Goal: Task Accomplishment & Management: Manage account settings

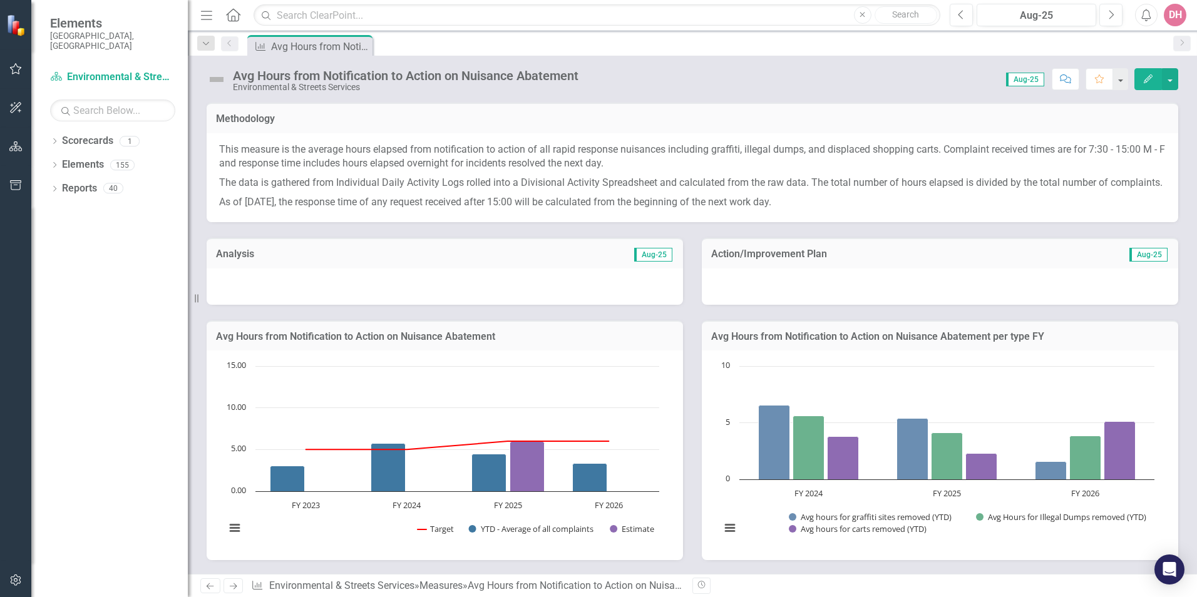
click at [222, 79] on img at bounding box center [217, 80] width 20 height 20
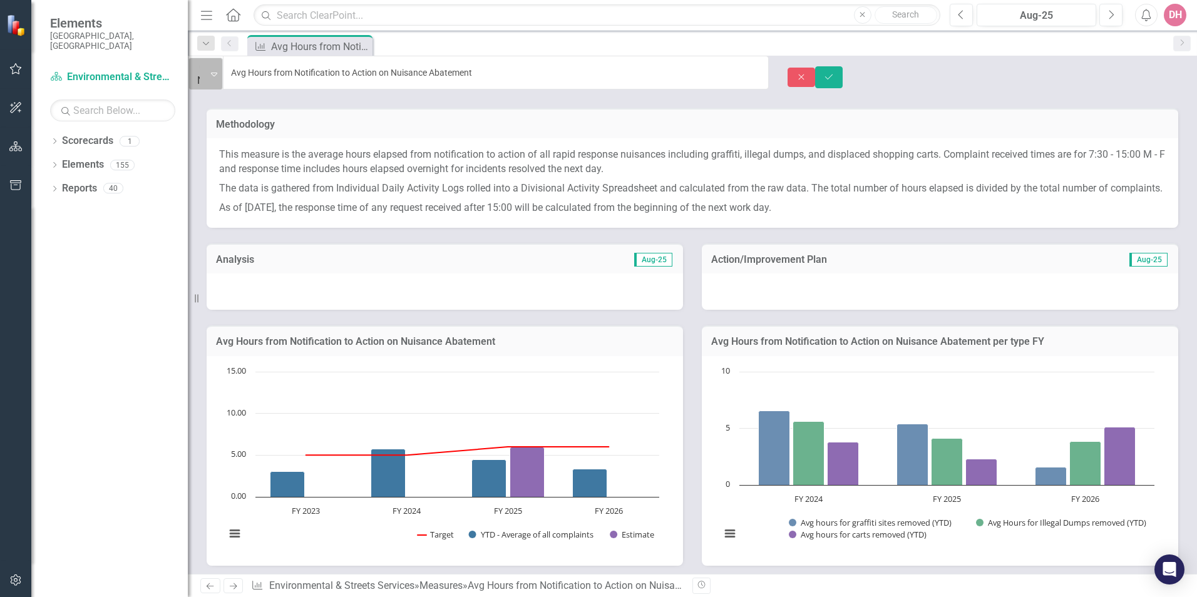
click at [217, 72] on icon "Expand" at bounding box center [214, 74] width 6 height 10
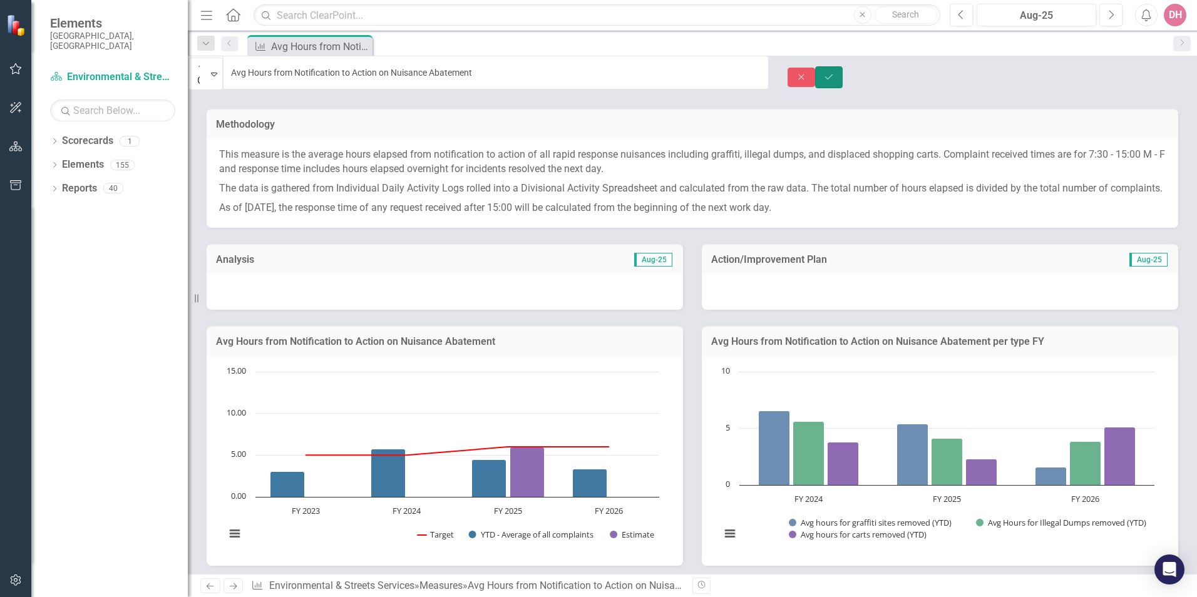
click at [835, 73] on icon "Save" at bounding box center [828, 77] width 11 height 9
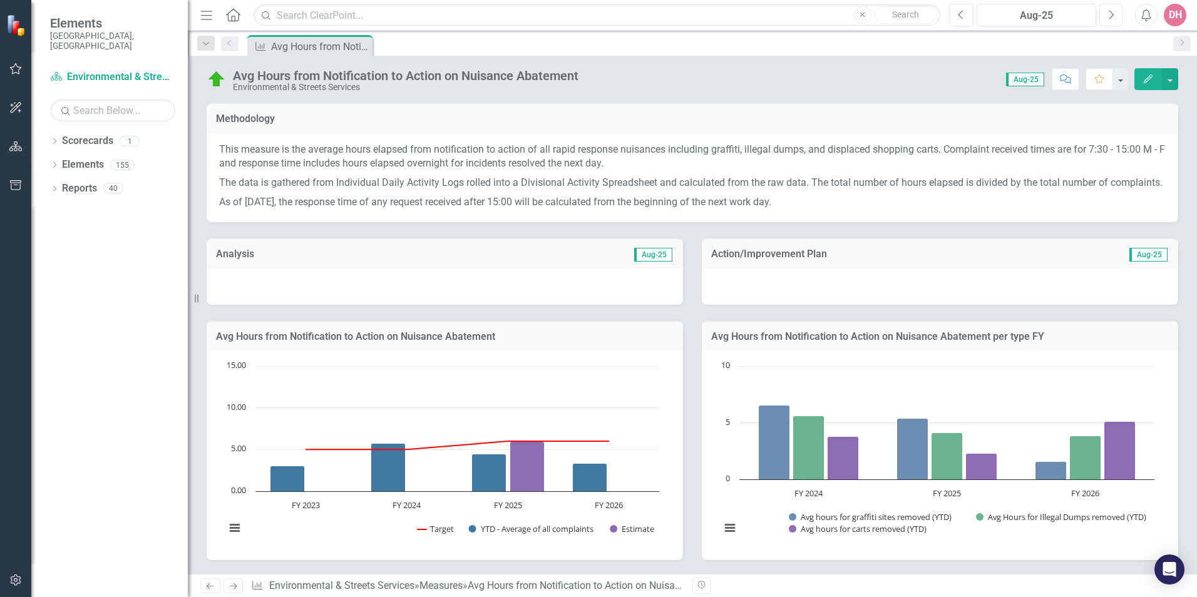
click at [1111, 16] on icon "Next" at bounding box center [1111, 14] width 7 height 11
click at [54, 139] on icon "Dropdown" at bounding box center [54, 142] width 9 height 7
click at [96, 158] on link "Environmental & Streets Services" at bounding box center [119, 165] width 138 height 14
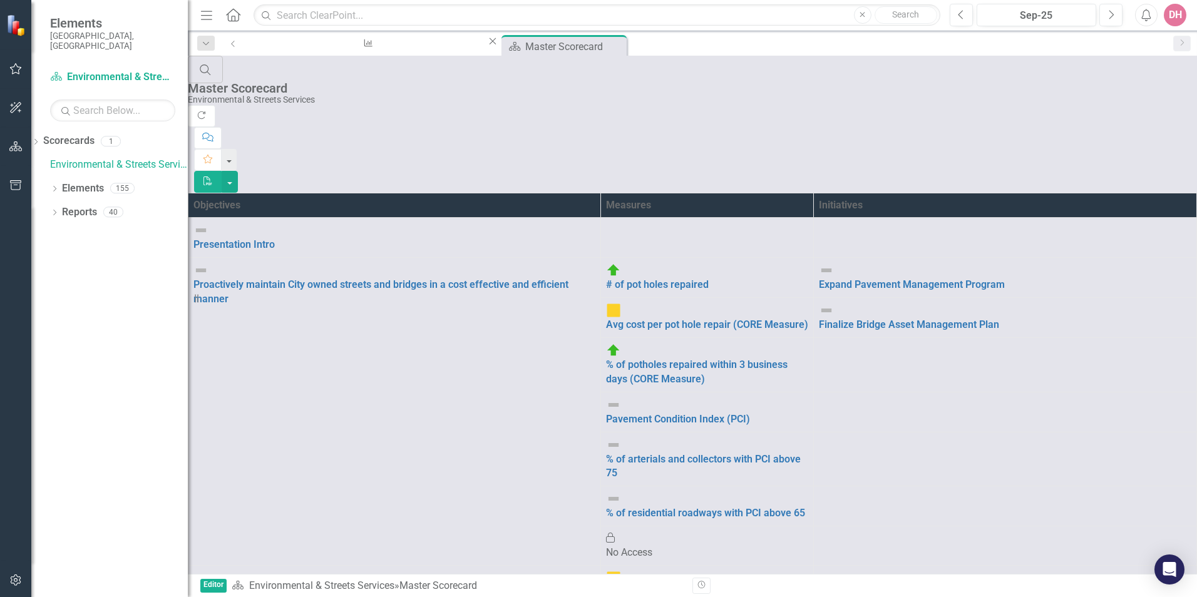
scroll to position [250, 0]
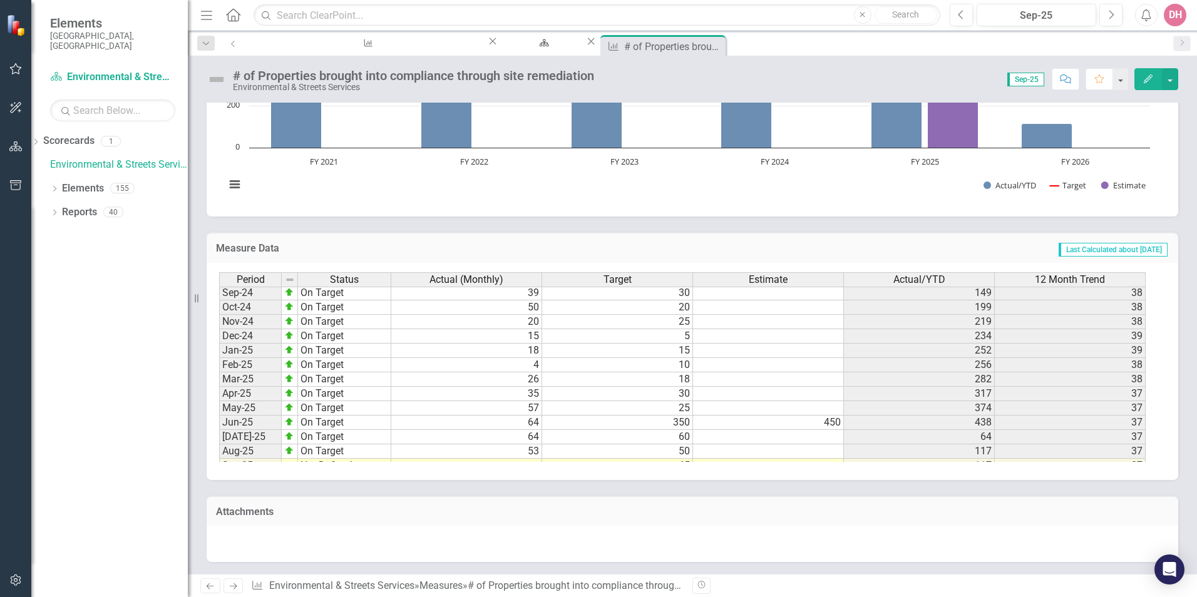
scroll to position [633, 0]
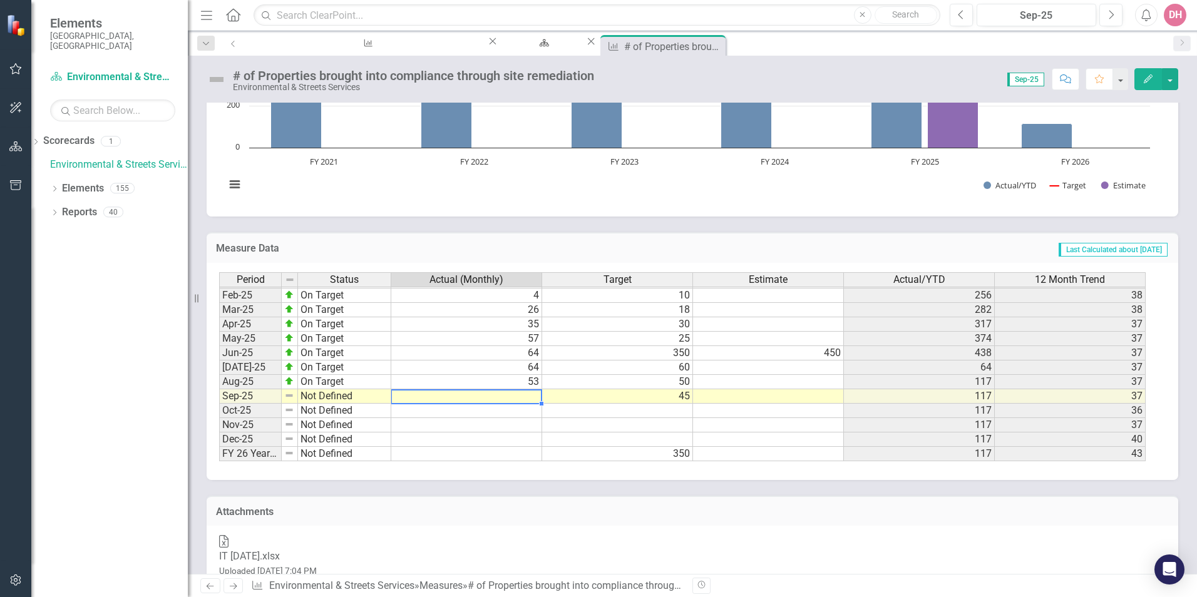
click at [495, 399] on td at bounding box center [466, 396] width 151 height 14
click at [493, 399] on td at bounding box center [466, 396] width 151 height 14
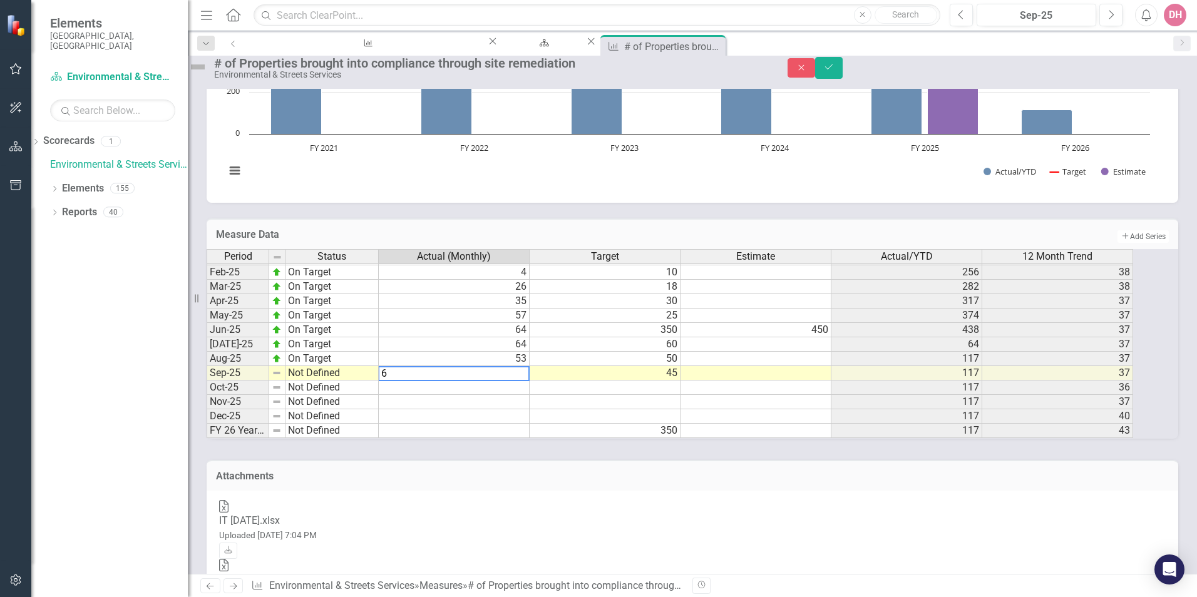
type textarea "63"
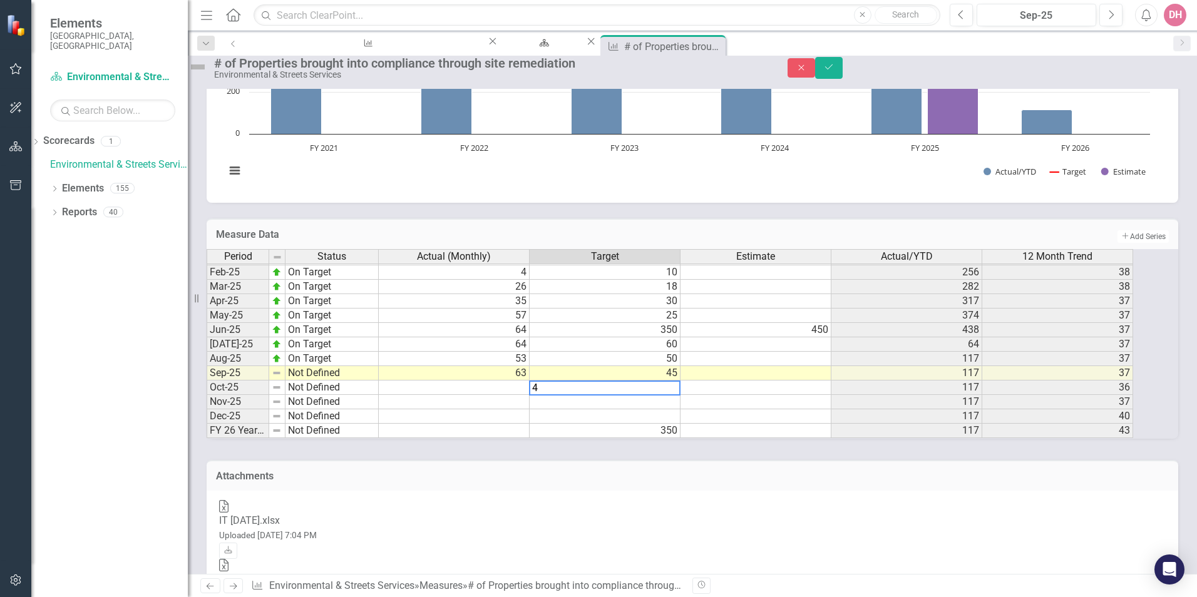
type textarea "40"
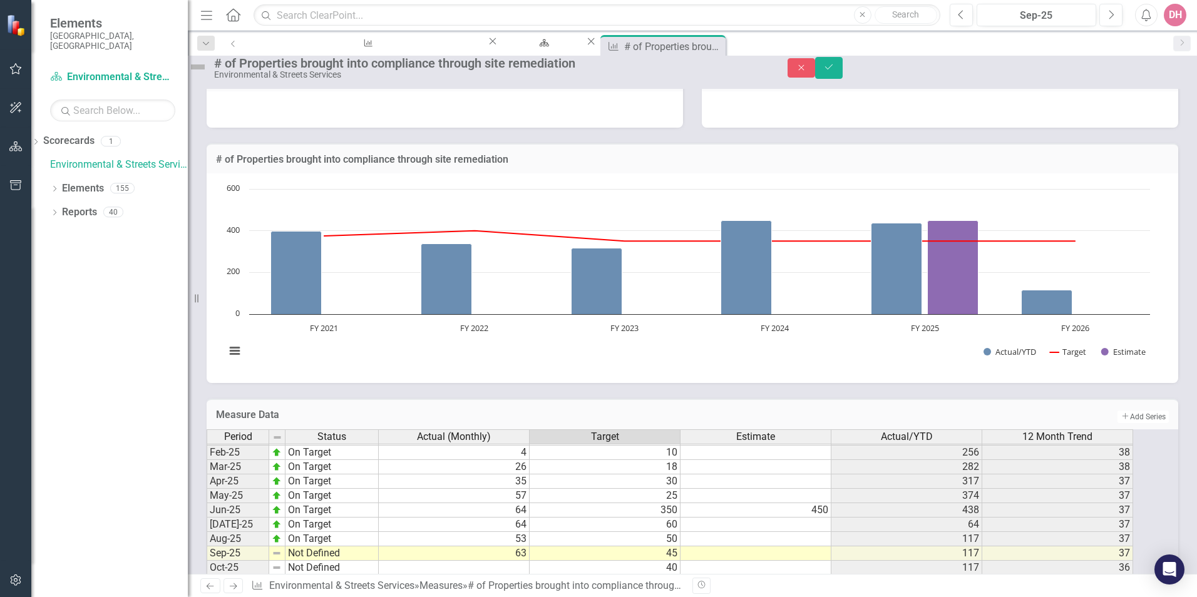
scroll to position [142, 0]
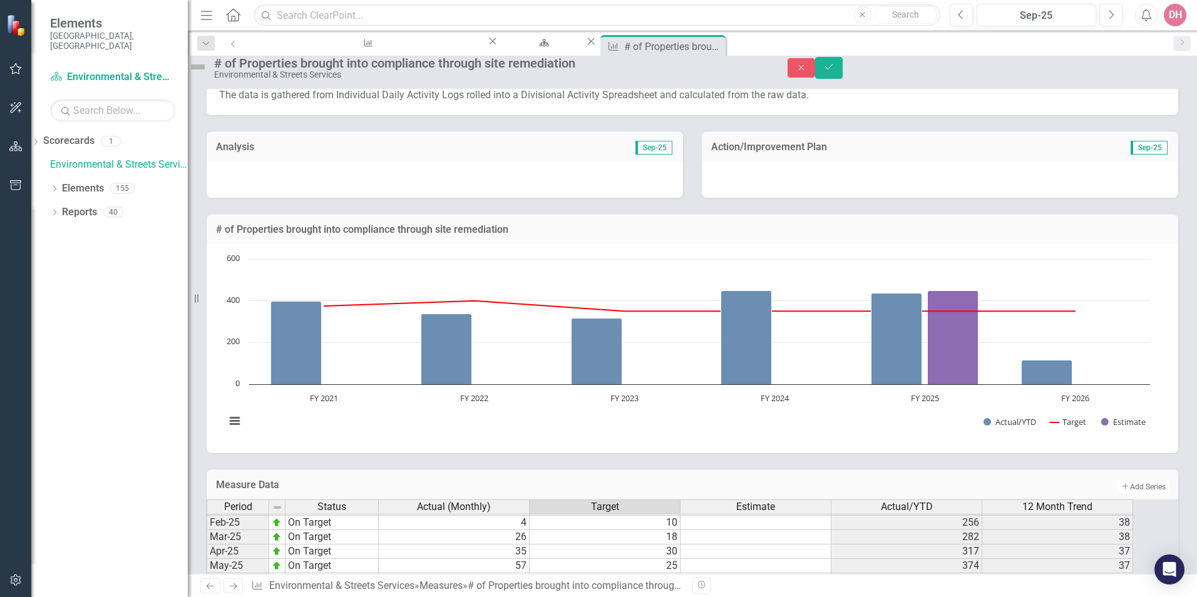
click at [448, 198] on div at bounding box center [445, 180] width 477 height 36
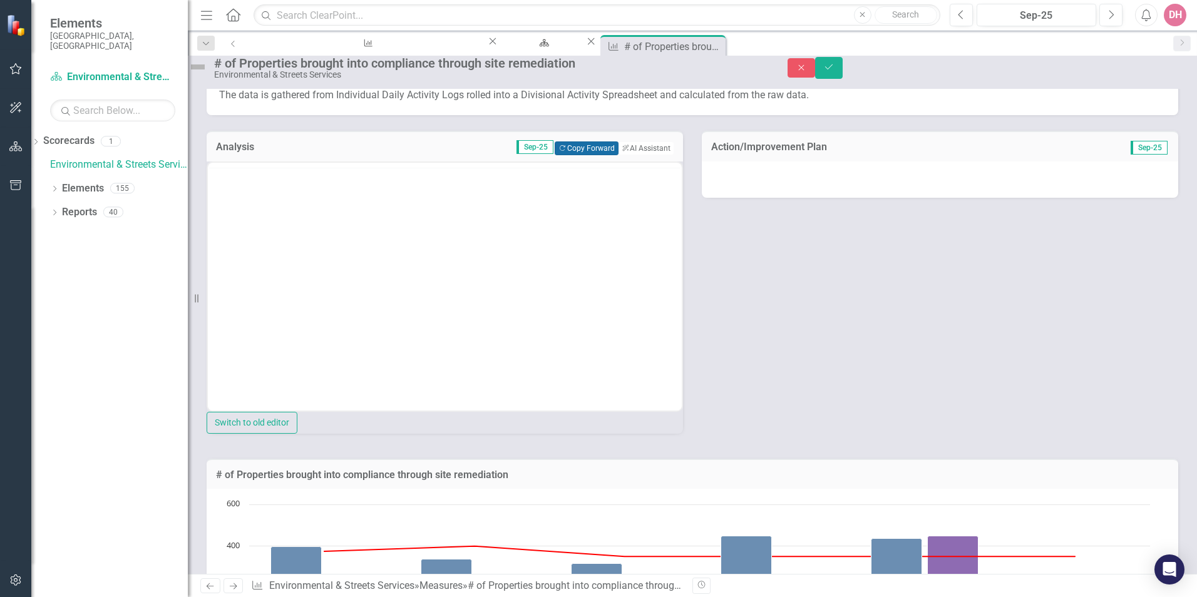
scroll to position [0, 0]
click at [574, 155] on button "Copy Forward Copy Forward" at bounding box center [586, 149] width 63 height 14
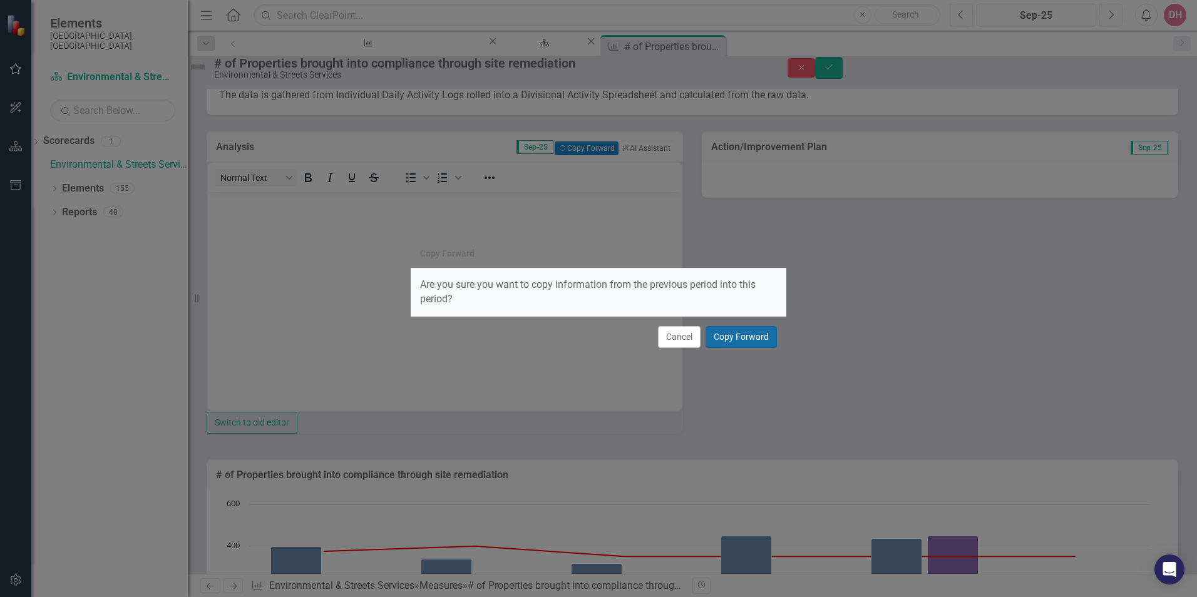
click at [734, 337] on button "Copy Forward" at bounding box center [741, 337] width 71 height 22
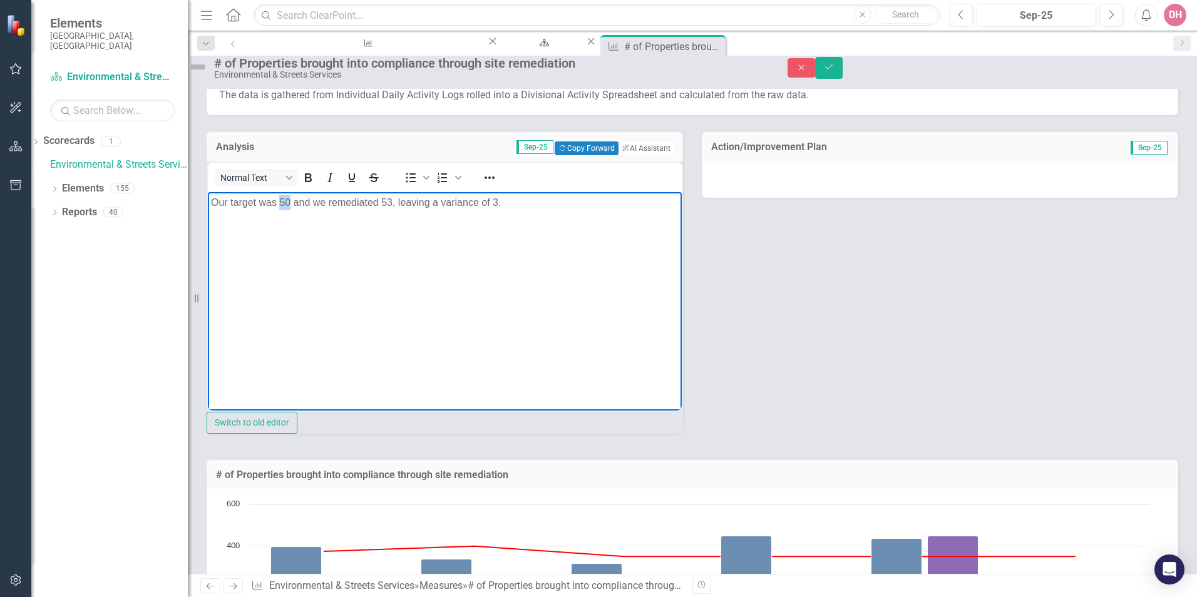
drag, startPoint x: 280, startPoint y: 200, endPoint x: 290, endPoint y: 202, distance: 10.1
click at [289, 202] on p "Our target was 50 and we remediated 53, leaving a variance of 3." at bounding box center [445, 202] width 468 height 15
click at [385, 200] on p "Our target was 45 and we remediated 53, leaving a variance of 3." at bounding box center [445, 202] width 468 height 15
click at [496, 200] on p "Our target was 45 and we remediated 63, leaving a variance of 3." at bounding box center [445, 202] width 468 height 15
click at [888, 198] on div at bounding box center [940, 180] width 477 height 36
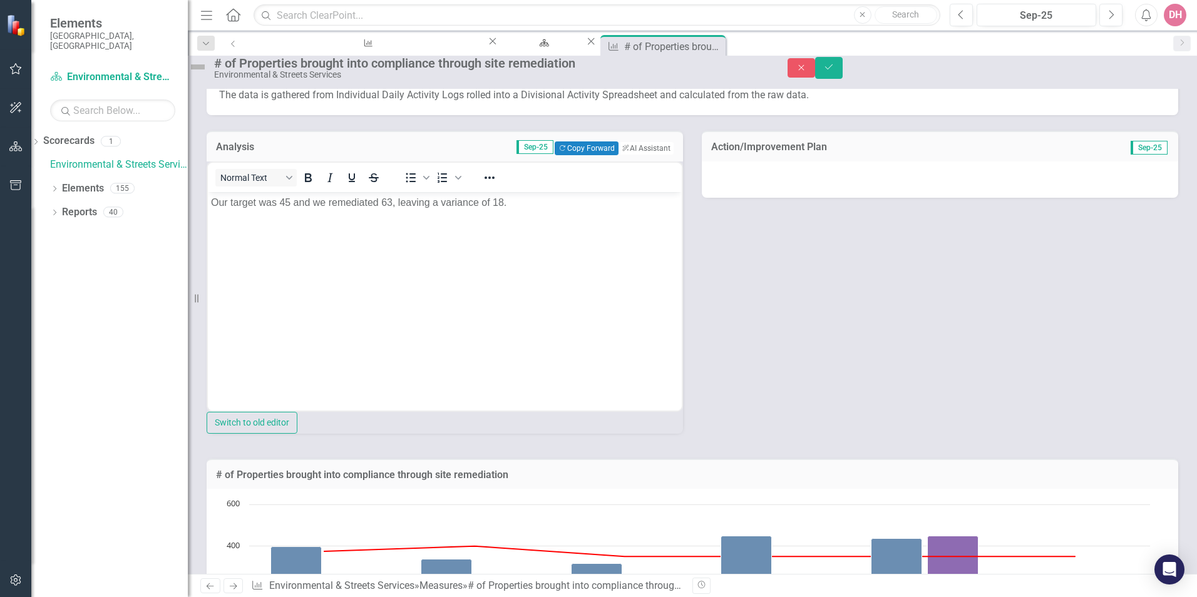
click at [888, 198] on div at bounding box center [940, 180] width 477 height 36
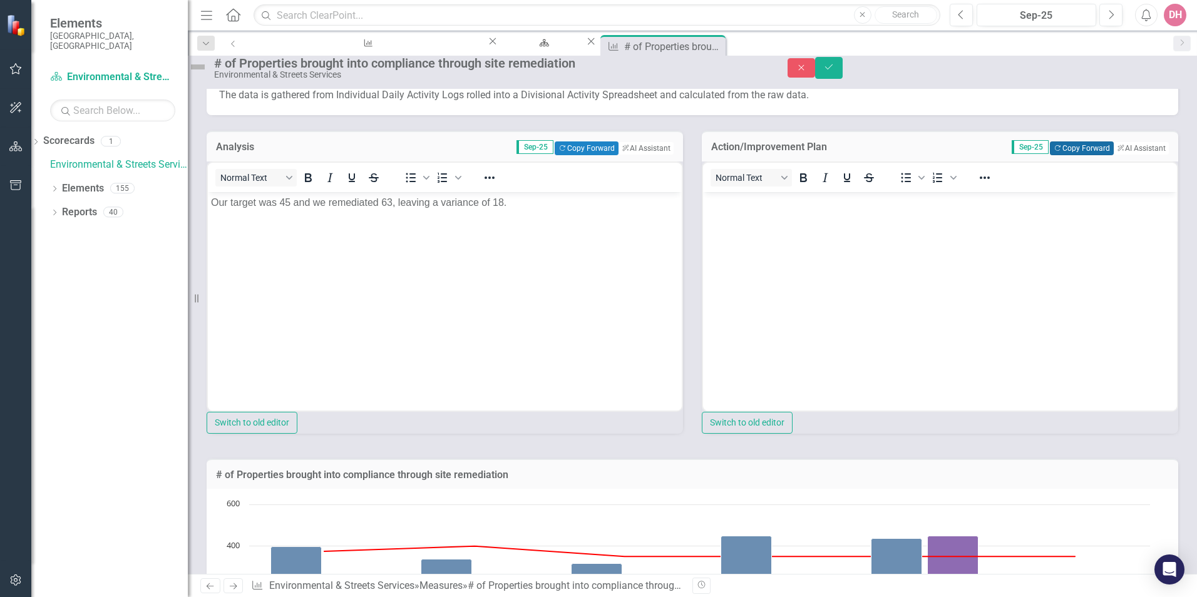
click at [1068, 155] on button "Copy Forward Copy Forward" at bounding box center [1081, 149] width 63 height 14
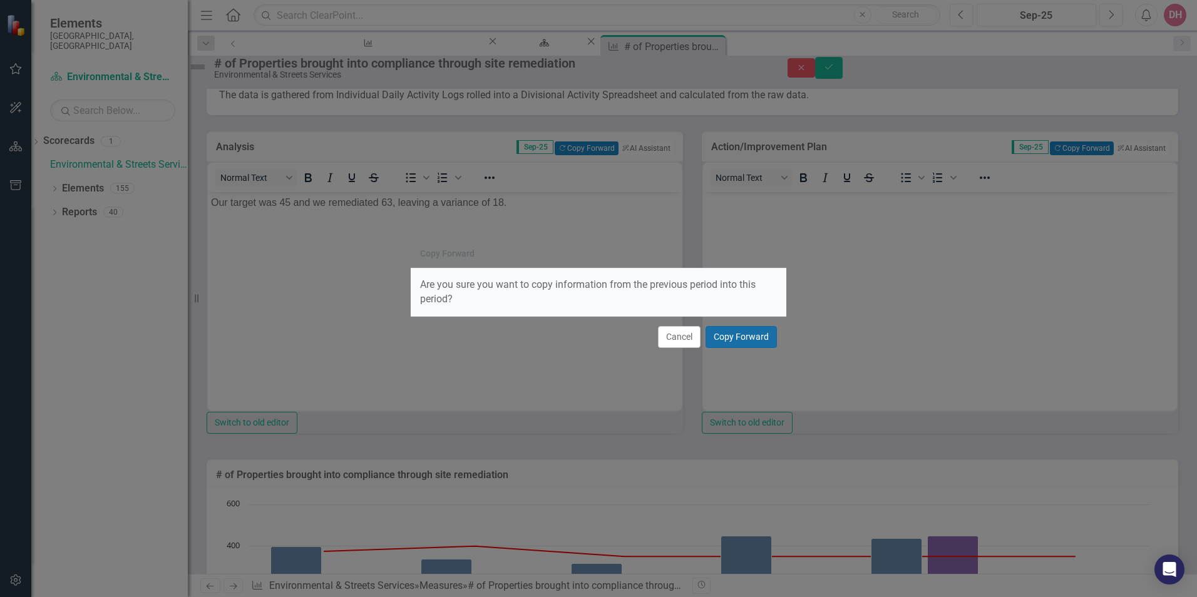
click at [737, 334] on button "Copy Forward" at bounding box center [741, 337] width 71 height 22
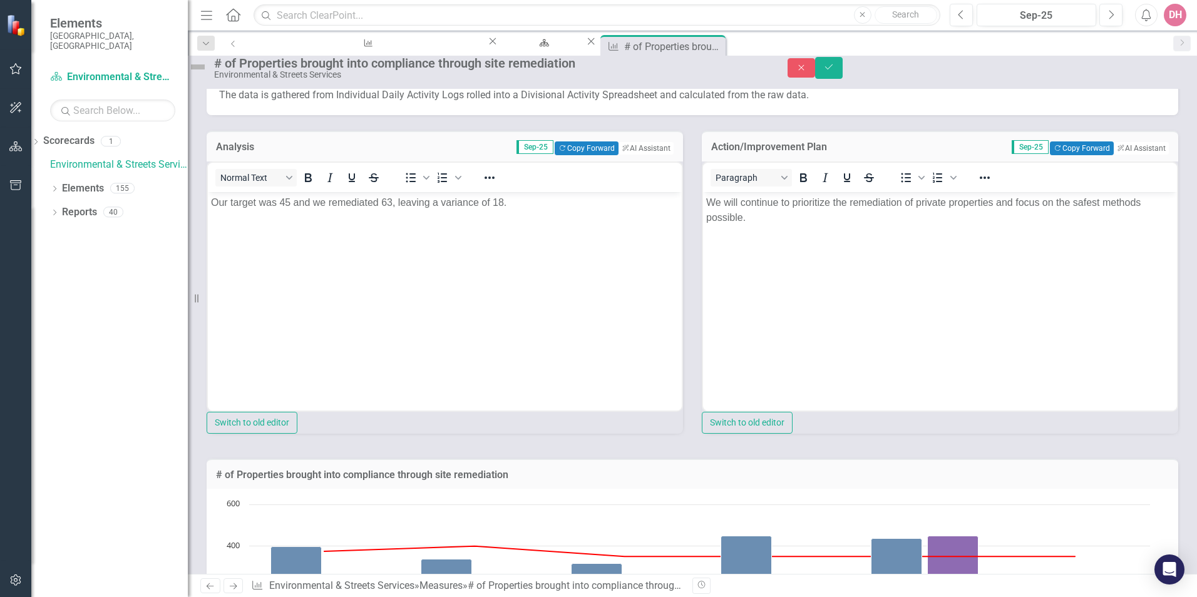
click at [208, 74] on img at bounding box center [198, 67] width 20 height 20
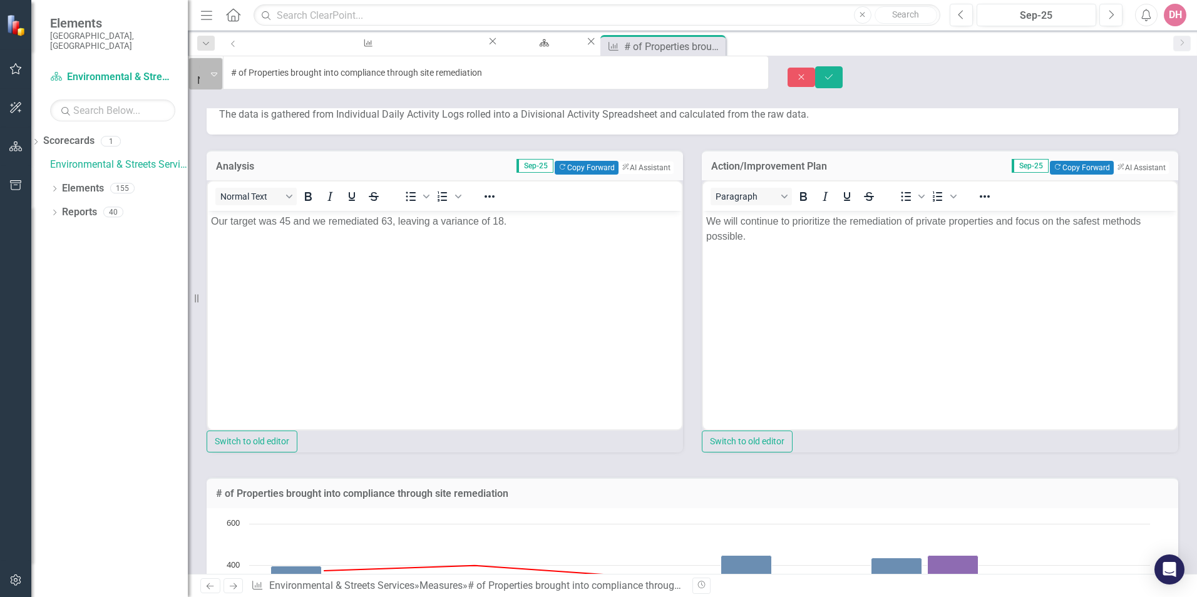
click at [217, 75] on icon "Expand" at bounding box center [214, 74] width 6 height 10
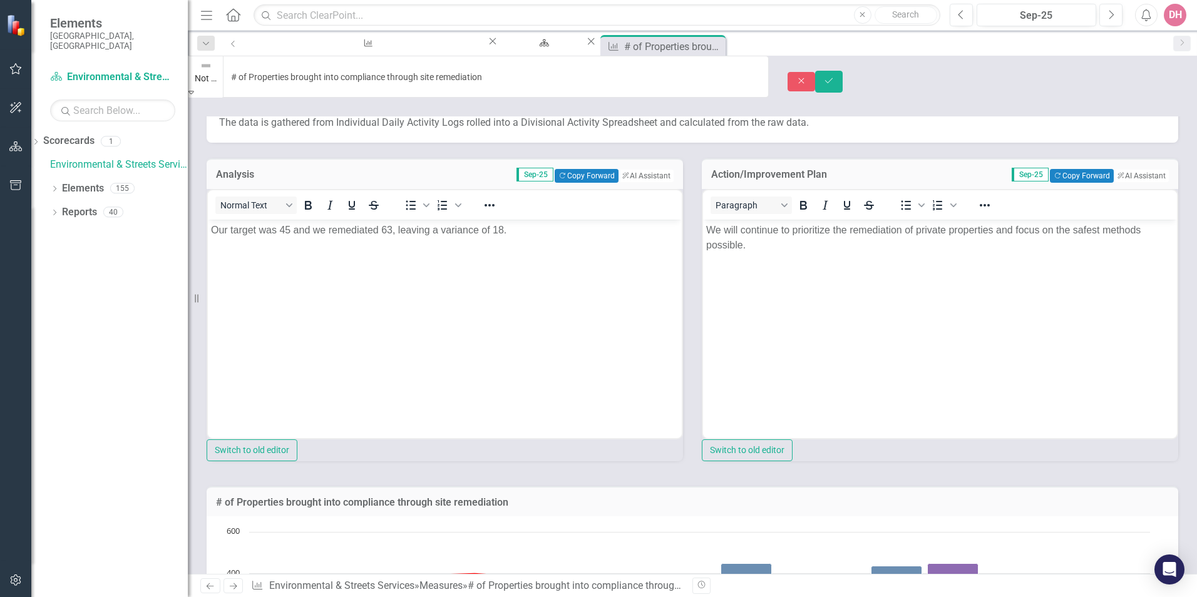
click at [835, 76] on icon "Save" at bounding box center [828, 80] width 11 height 9
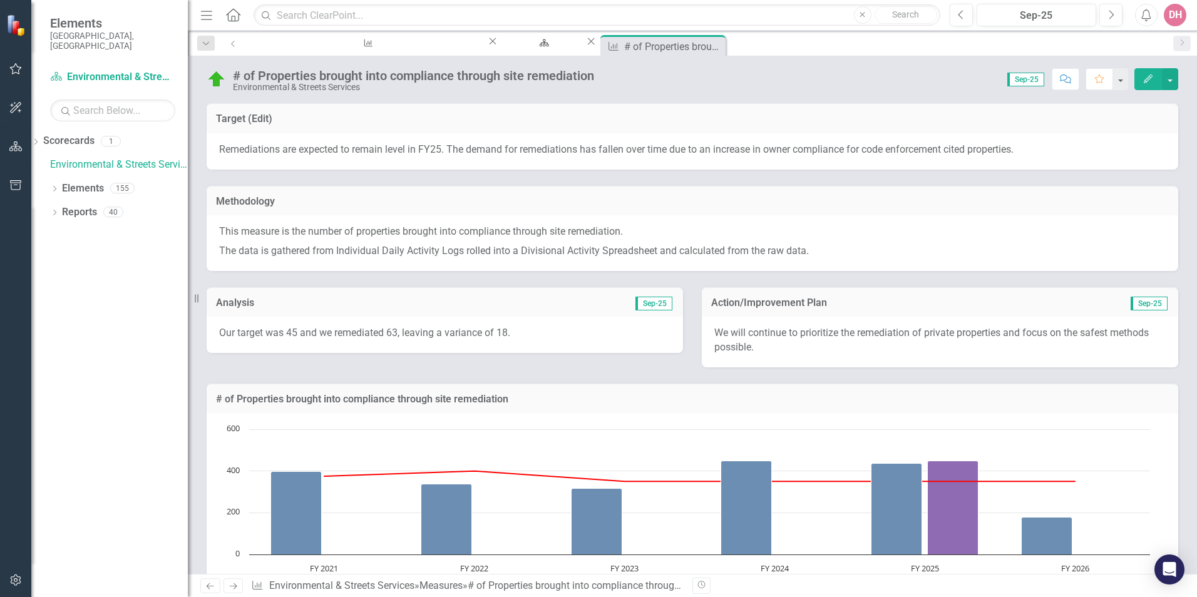
click at [232, 587] on icon "Next" at bounding box center [233, 586] width 11 height 8
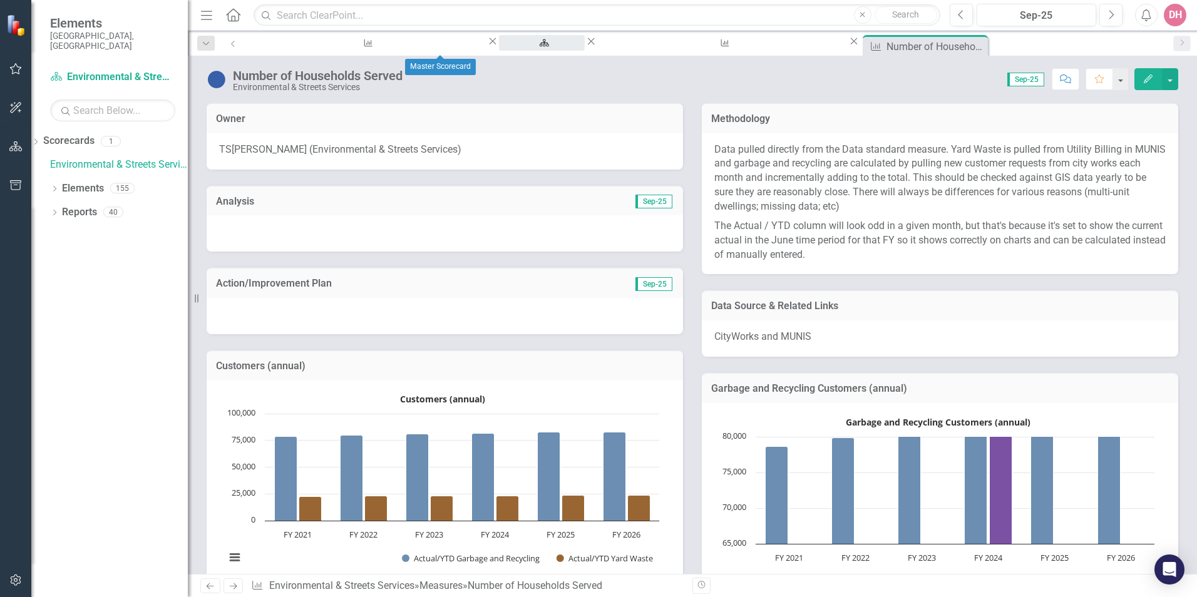
click at [510, 47] on div "Master Scorecard" at bounding box center [541, 55] width 63 height 16
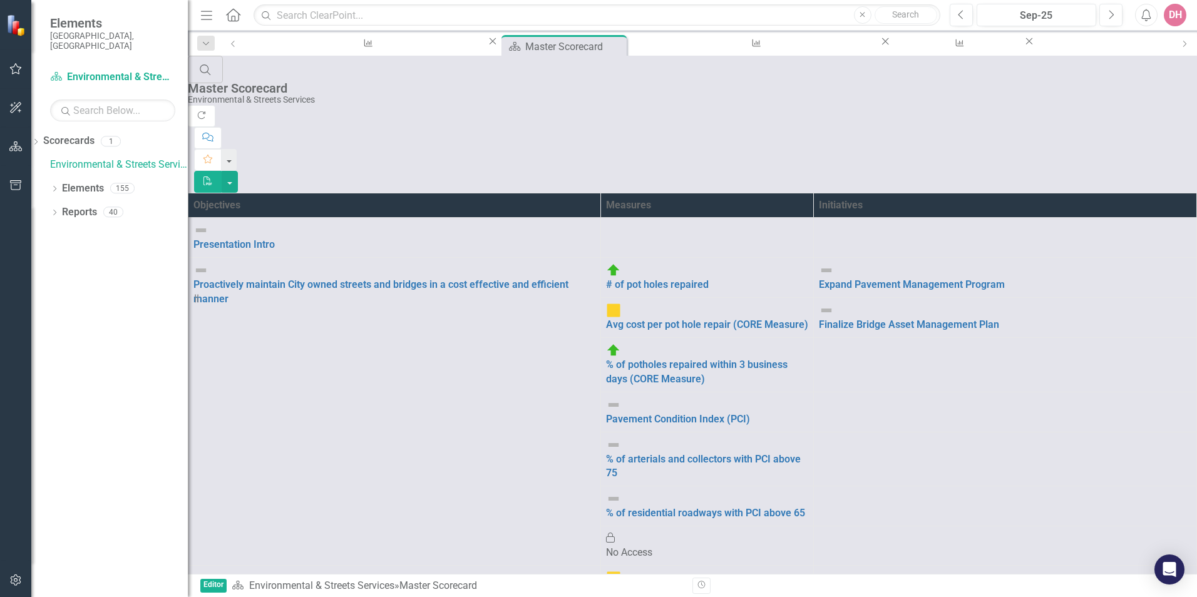
scroll to position [125, 0]
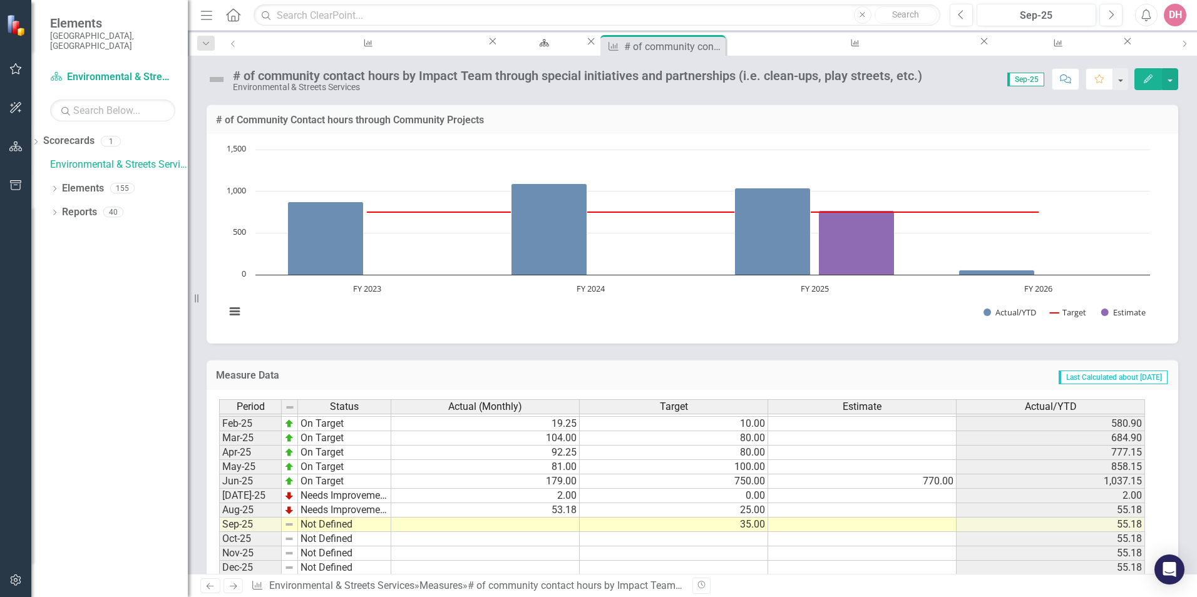
scroll to position [633, 0]
click at [532, 525] on td at bounding box center [485, 524] width 188 height 14
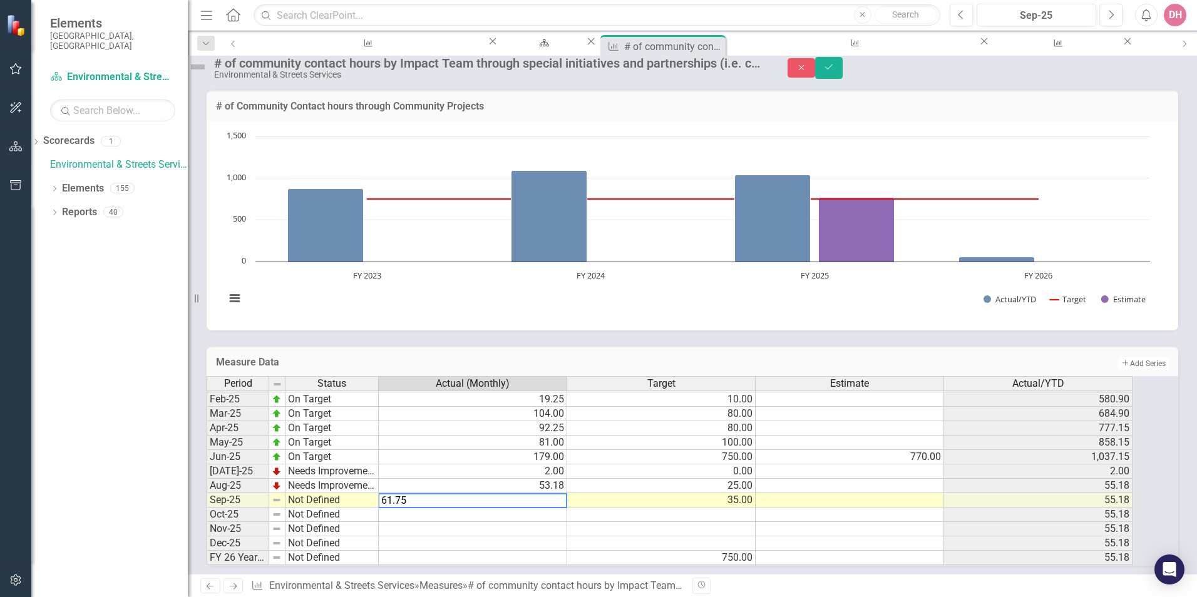
click at [728, 522] on td at bounding box center [661, 515] width 188 height 14
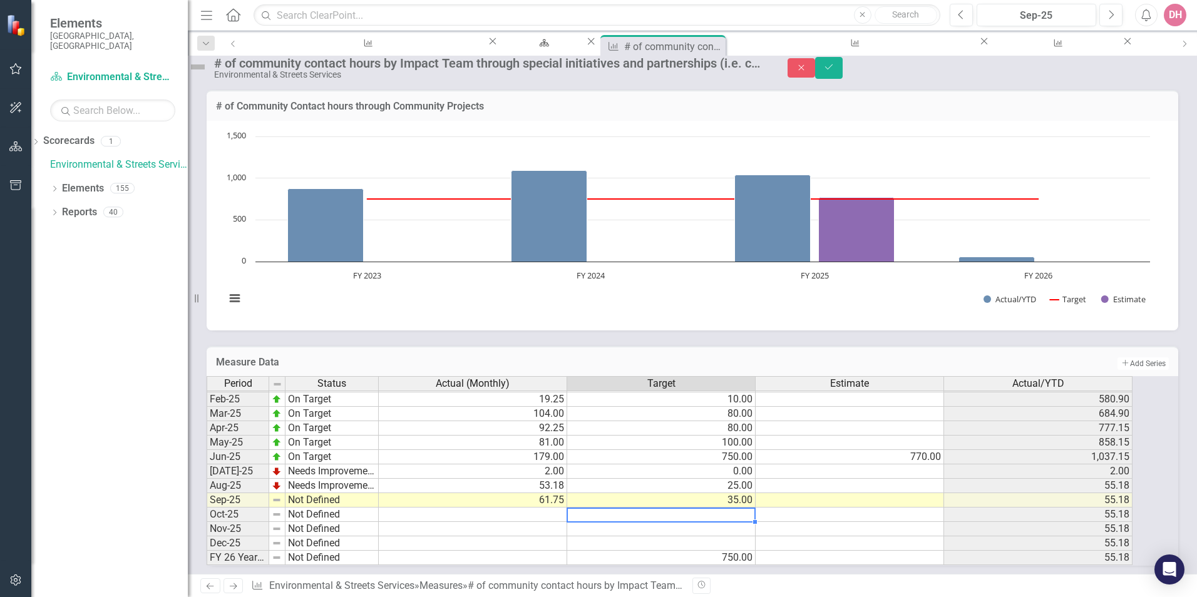
type textarea "30"
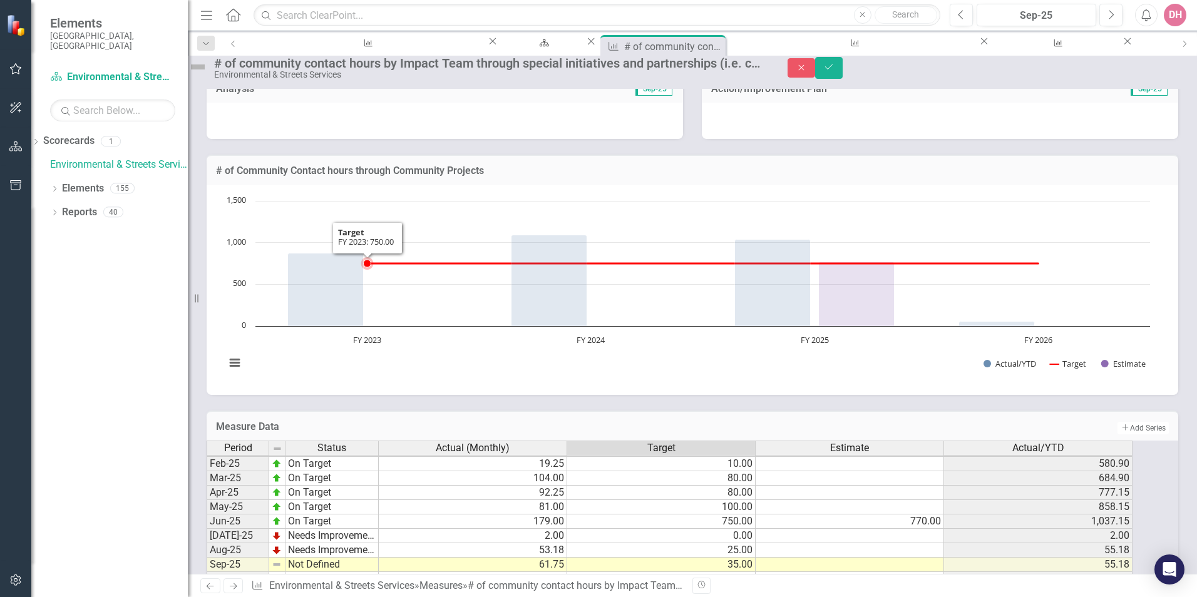
scroll to position [63, 0]
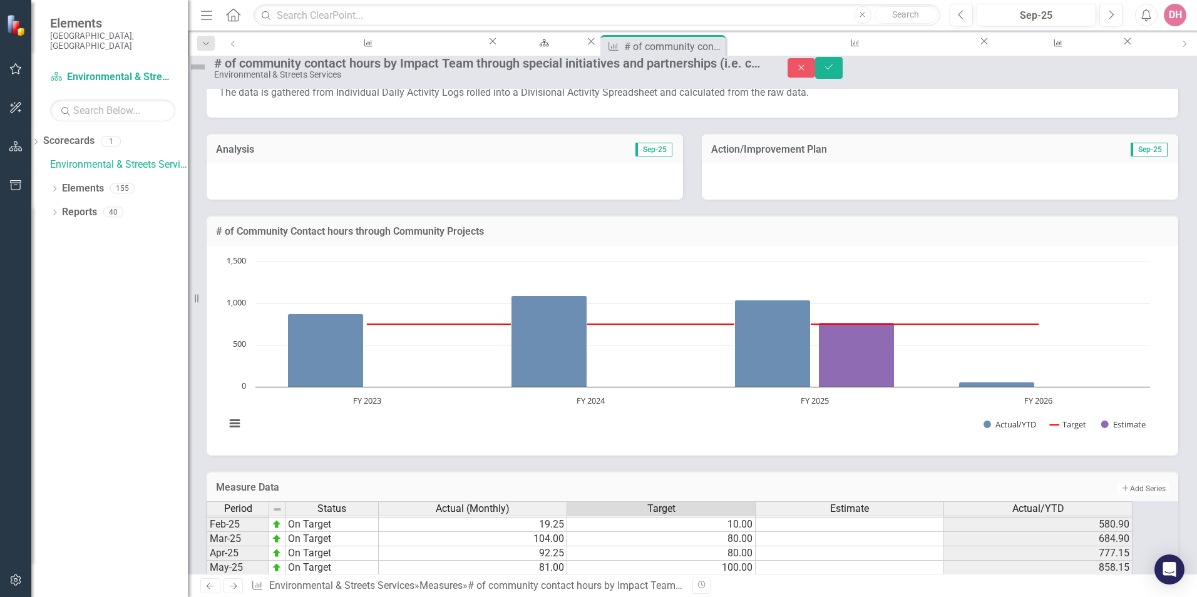
click at [421, 192] on div at bounding box center [445, 181] width 477 height 36
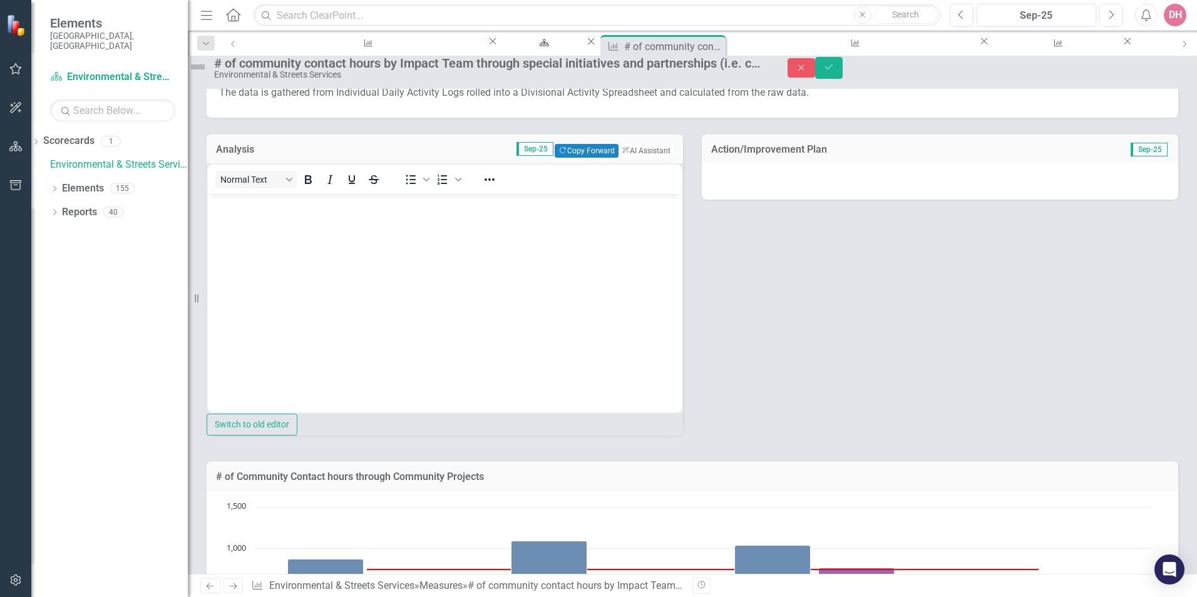
scroll to position [0, 0]
click at [562, 158] on button "Copy Forward Copy Forward" at bounding box center [586, 151] width 63 height 14
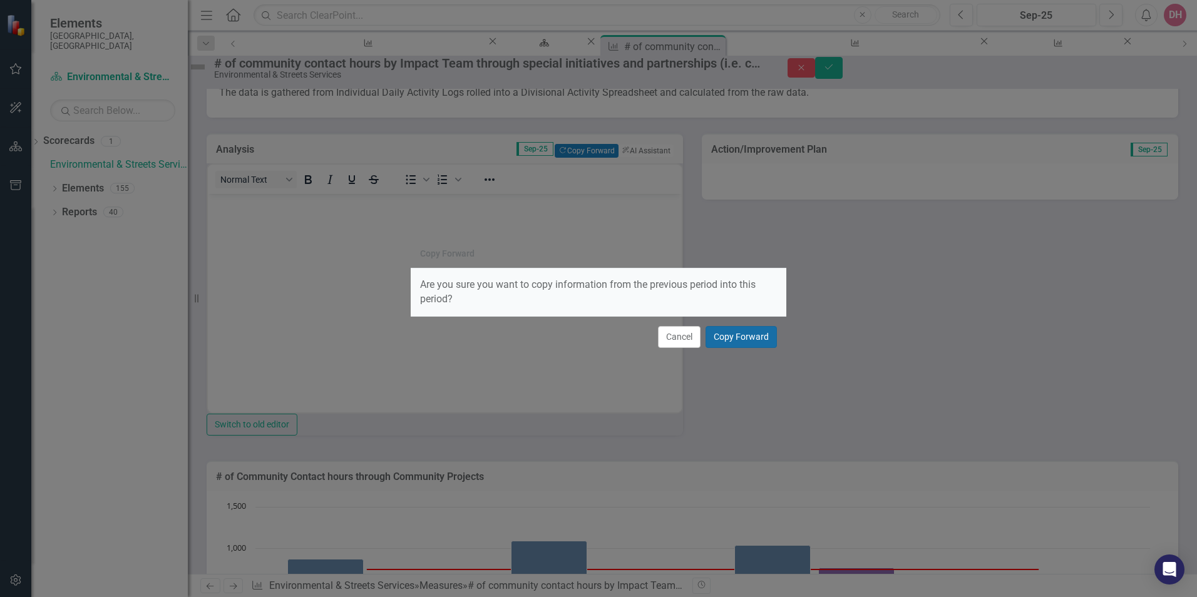
click at [746, 338] on button "Copy Forward" at bounding box center [741, 337] width 71 height 22
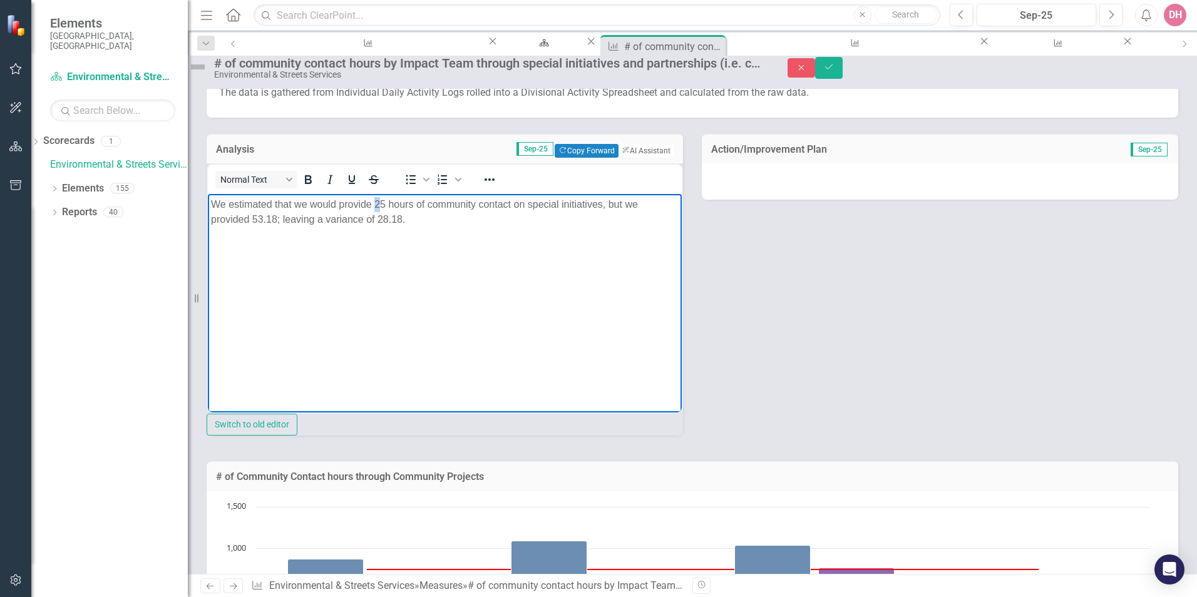
click at [379, 204] on p "We estimated that we would provide 25 hours of community contact on special ini…" at bounding box center [445, 212] width 468 height 30
drag, startPoint x: 252, startPoint y: 219, endPoint x: 276, endPoint y: 219, distance: 23.8
click at [276, 219] on p "We estimated that we would provide 35 hours of community contact on special ini…" at bounding box center [445, 212] width 468 height 30
drag, startPoint x: 379, startPoint y: 219, endPoint x: 401, endPoint y: 219, distance: 21.9
click at [401, 219] on p "We estimated that we would provide 35 hours of community contact on special ini…" at bounding box center [445, 212] width 468 height 30
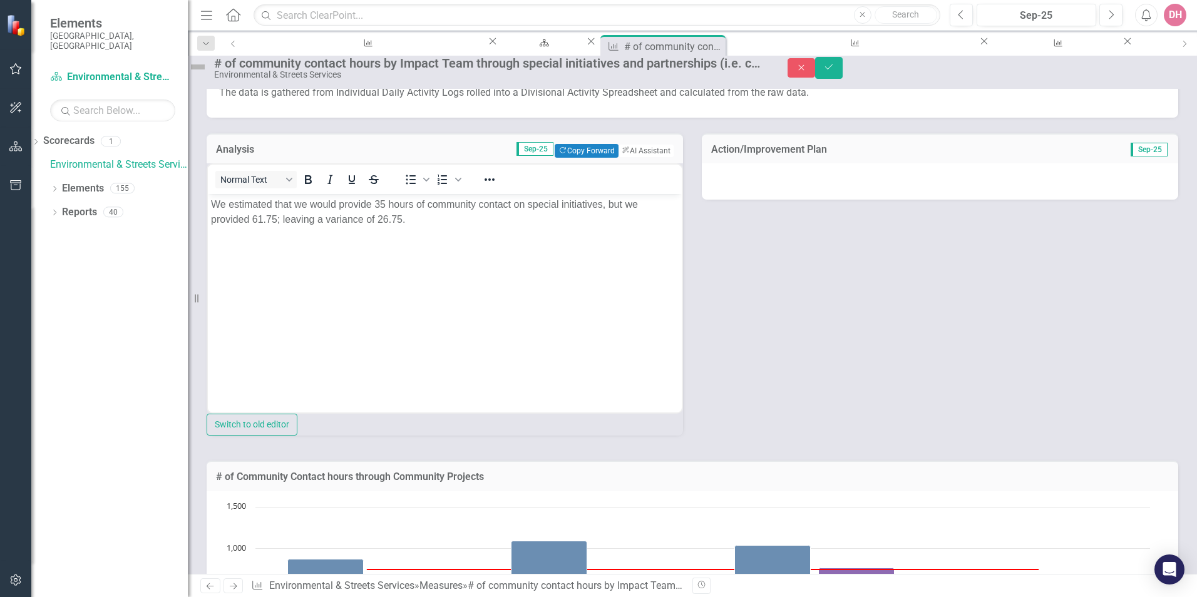
click at [900, 195] on div at bounding box center [940, 181] width 477 height 36
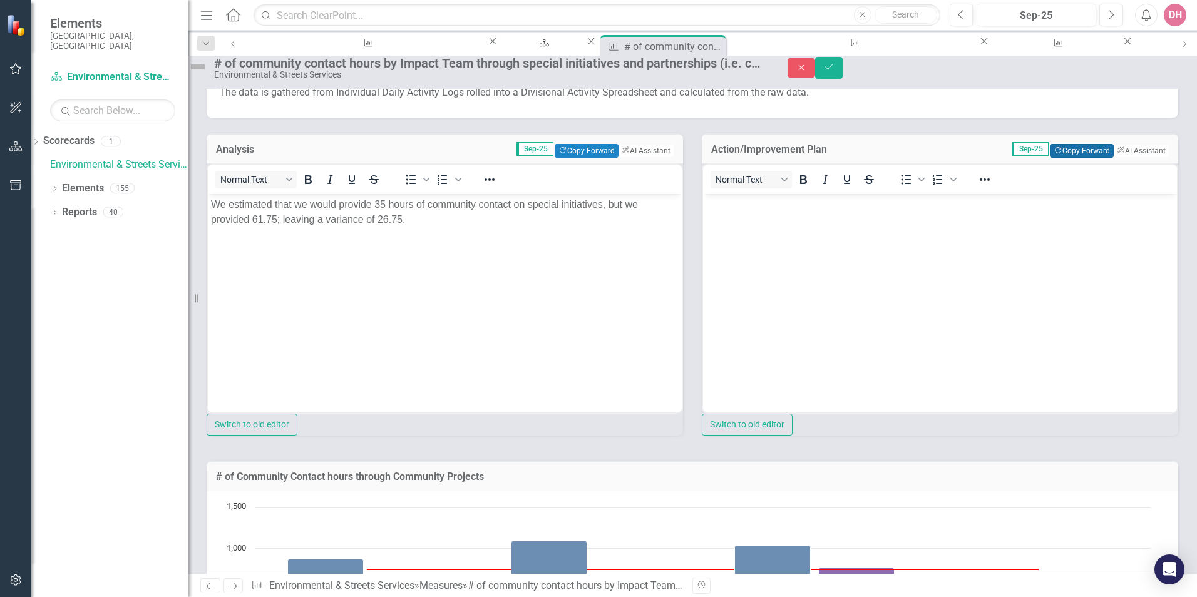
click at [1054, 158] on button "Copy Forward Copy Forward" at bounding box center [1081, 151] width 63 height 14
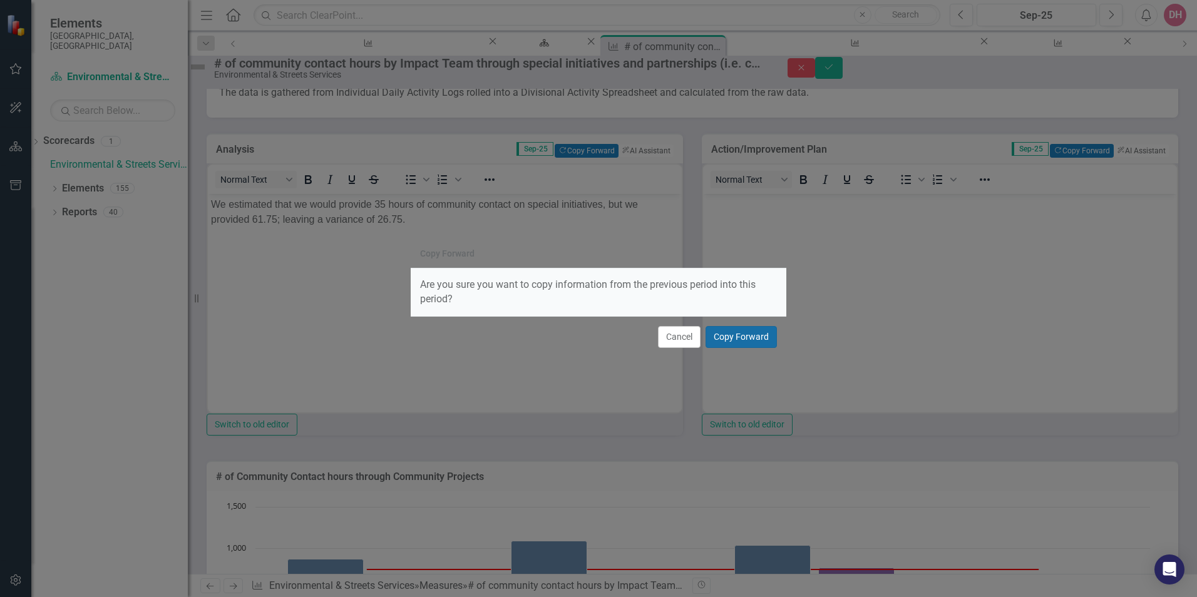
click at [745, 341] on button "Copy Forward" at bounding box center [741, 337] width 71 height 22
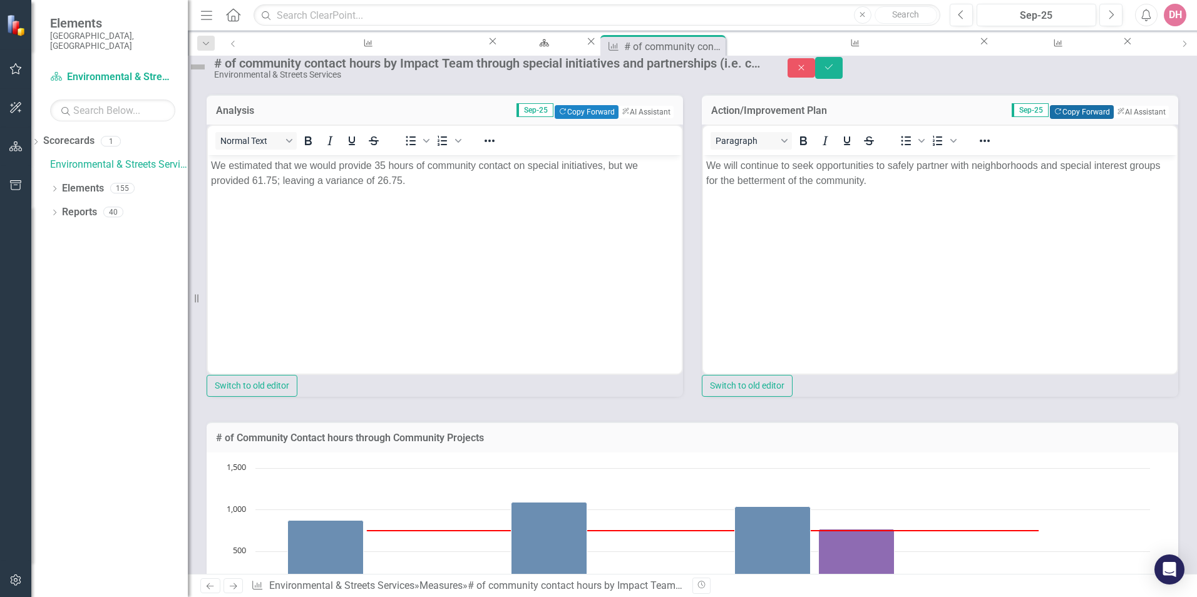
scroll to position [63, 0]
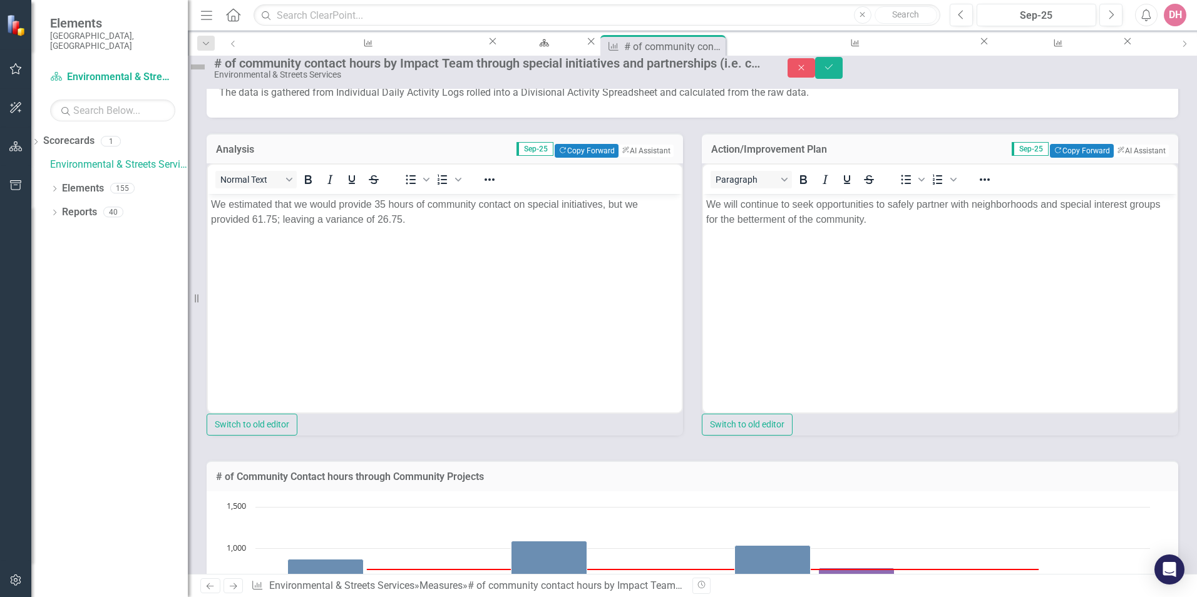
click at [208, 73] on img at bounding box center [198, 67] width 20 height 20
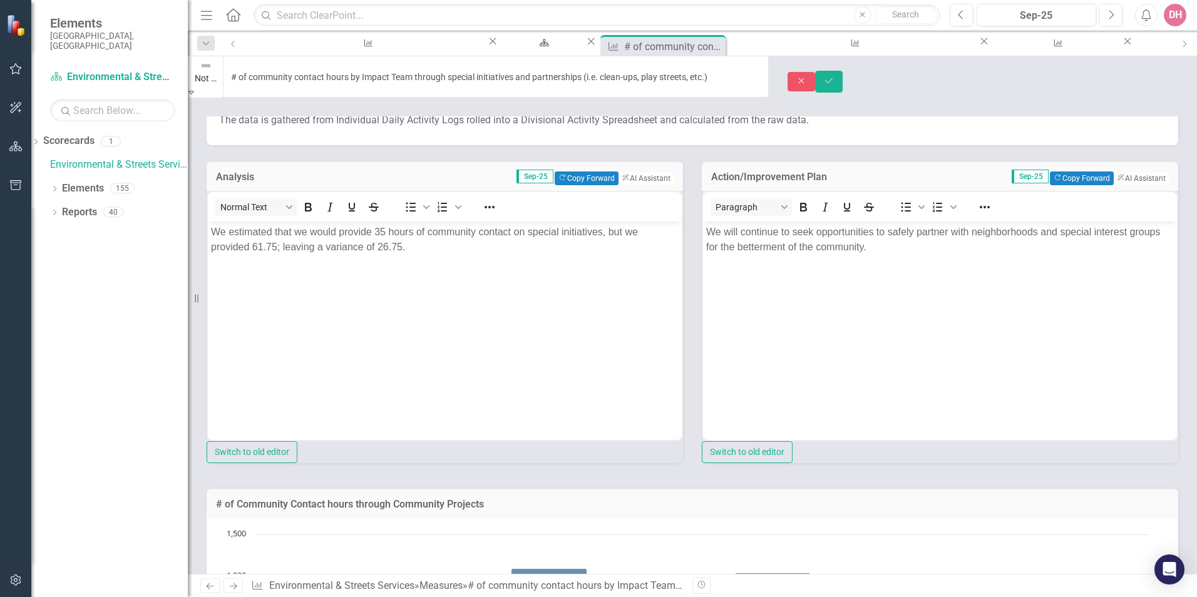
click at [194, 88] on icon "Expand" at bounding box center [191, 92] width 6 height 9
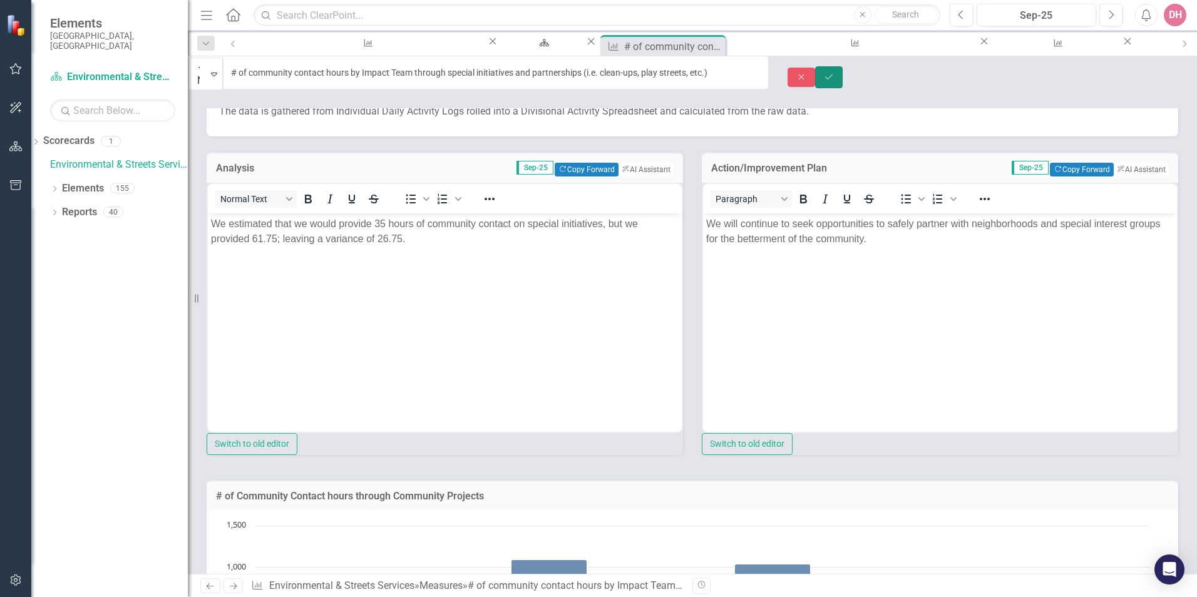
click at [835, 74] on icon "Save" at bounding box center [828, 77] width 11 height 9
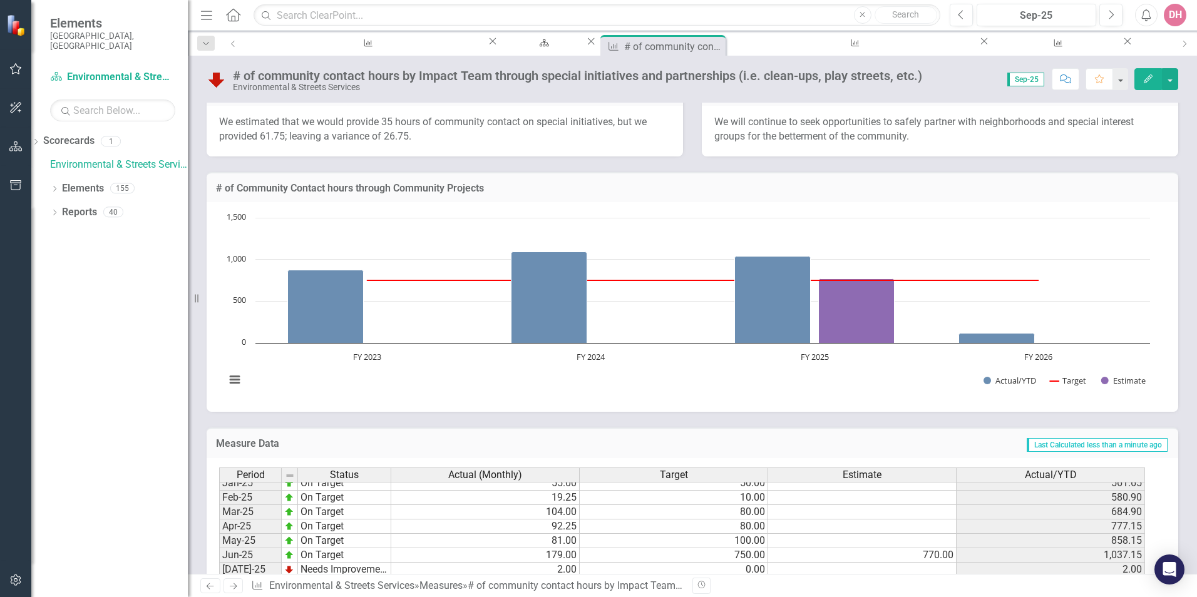
scroll to position [0, 0]
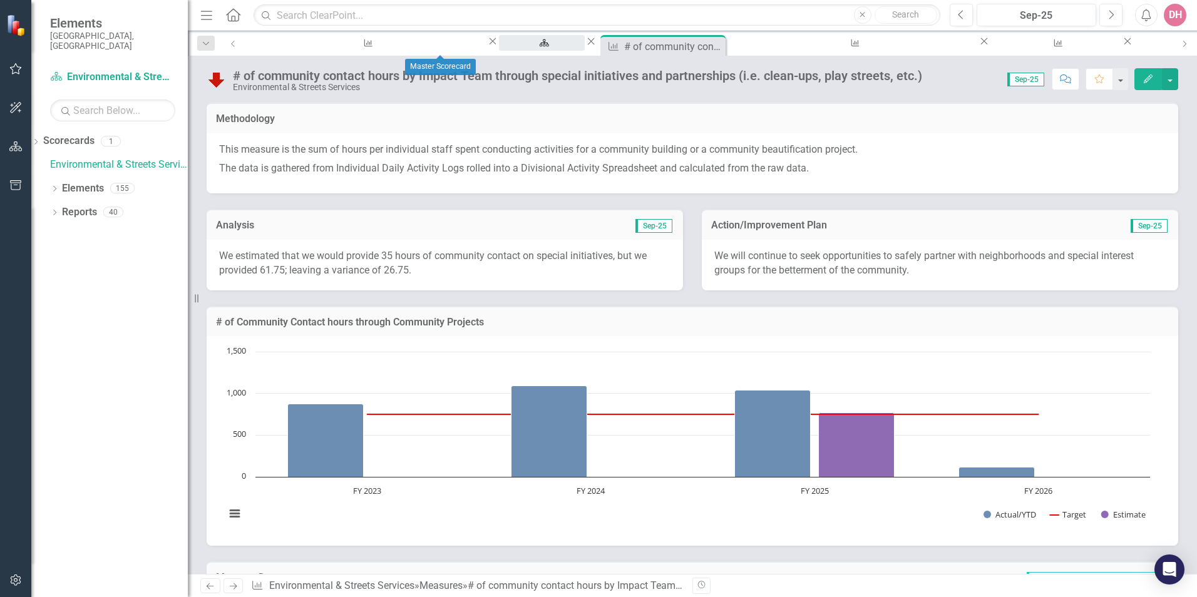
click at [510, 47] on div "Master Scorecard" at bounding box center [541, 55] width 63 height 16
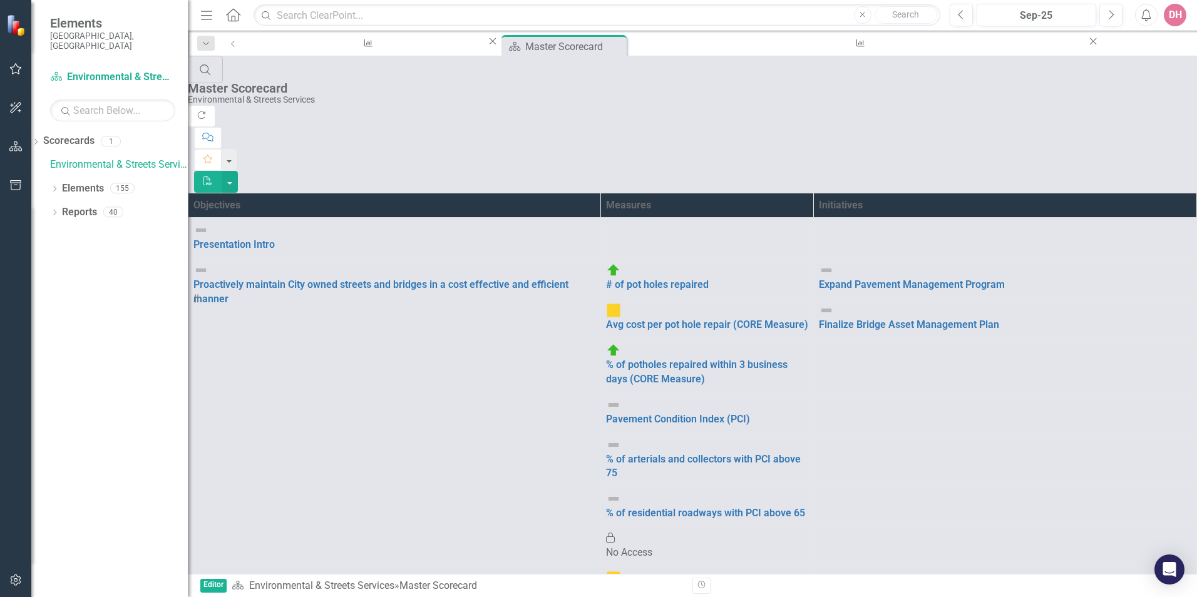
scroll to position [188, 0]
